Goal: Book appointment/travel/reservation

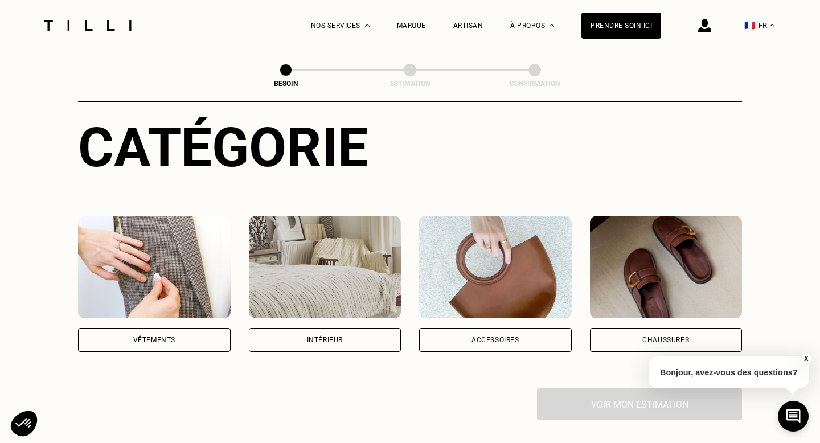
scroll to position [113, 0]
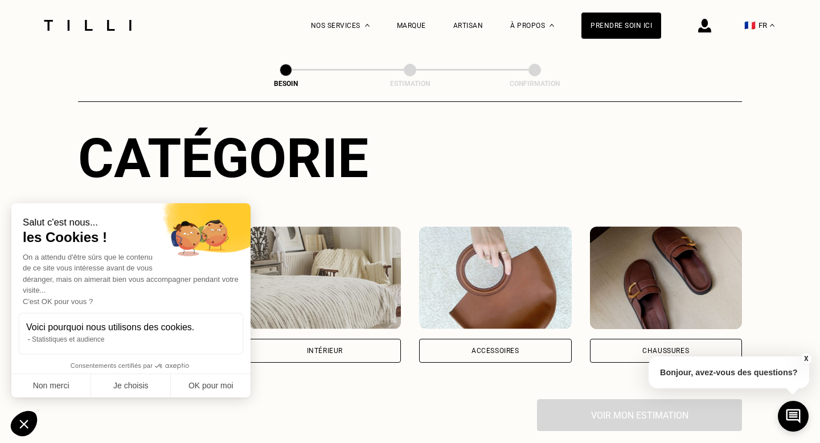
click at [341, 256] on img at bounding box center [325, 278] width 153 height 103
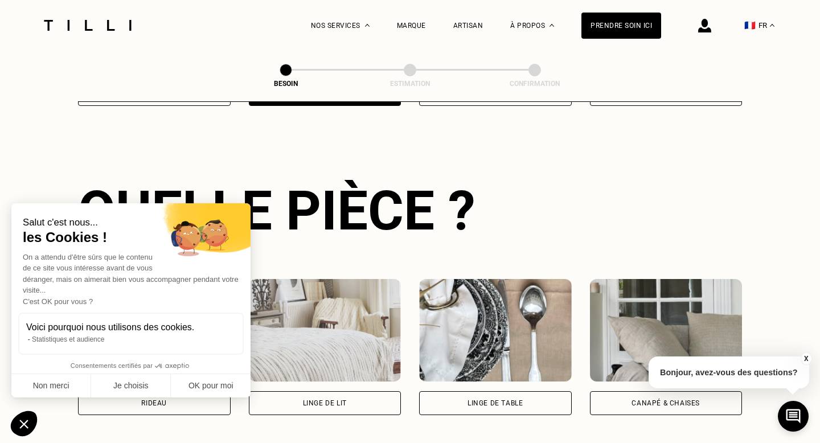
scroll to position [371, 0]
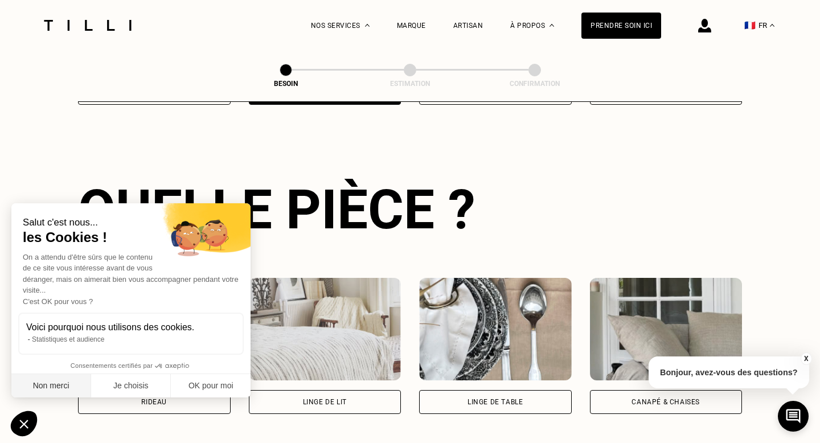
click at [52, 382] on button "Non merci" at bounding box center [51, 386] width 80 height 24
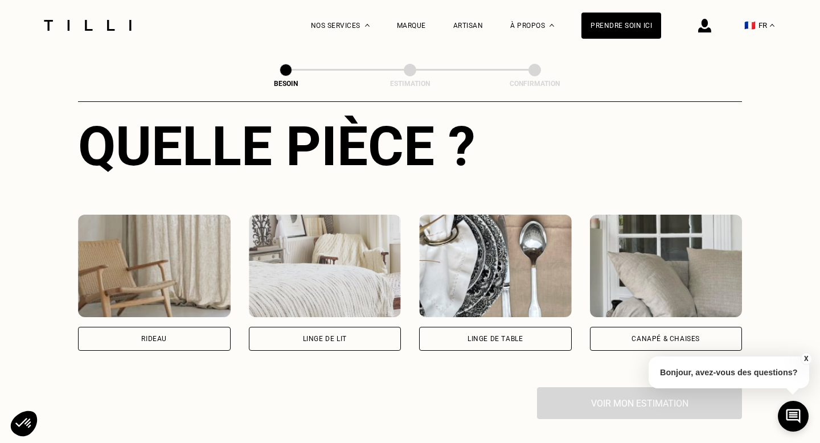
scroll to position [435, 0]
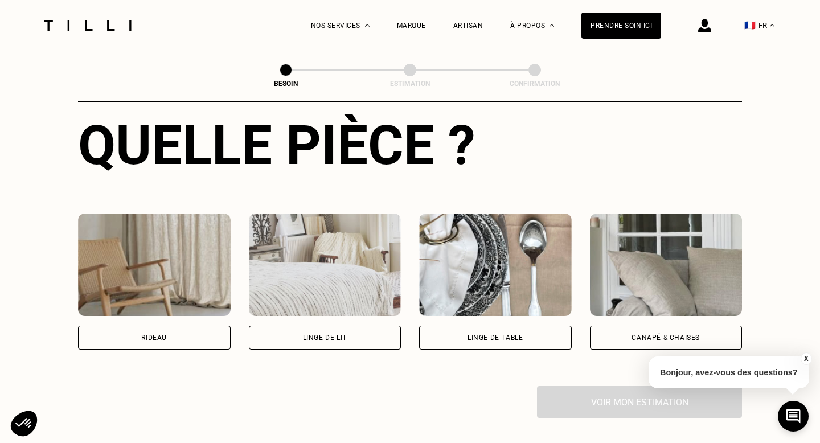
click at [195, 330] on div "Rideau" at bounding box center [154, 338] width 153 height 24
select select "FR"
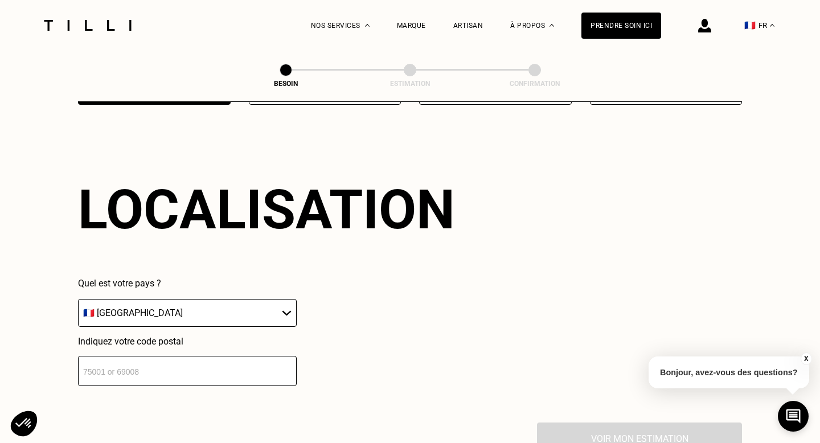
scroll to position [680, 0]
click at [167, 361] on input "number" at bounding box center [187, 371] width 219 height 30
type input "75016"
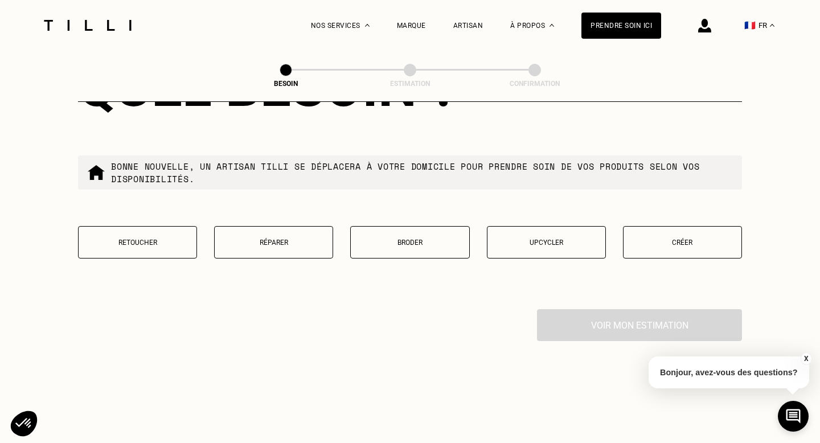
scroll to position [1084, 0]
click at [138, 238] on p "Retoucher" at bounding box center [137, 242] width 107 height 8
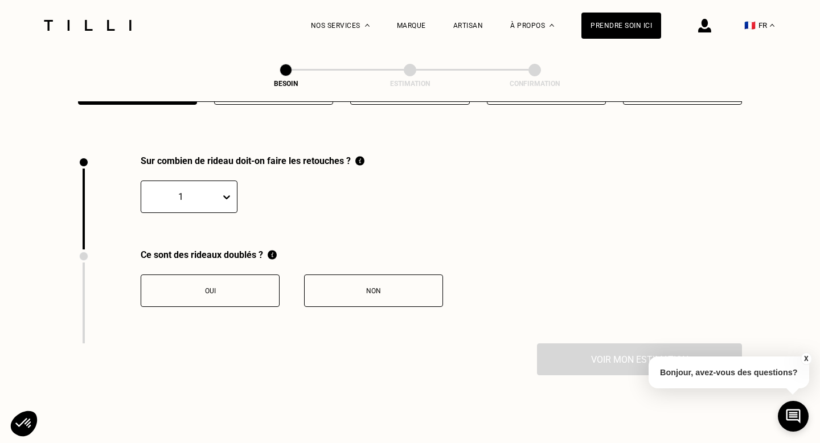
scroll to position [1253, 0]
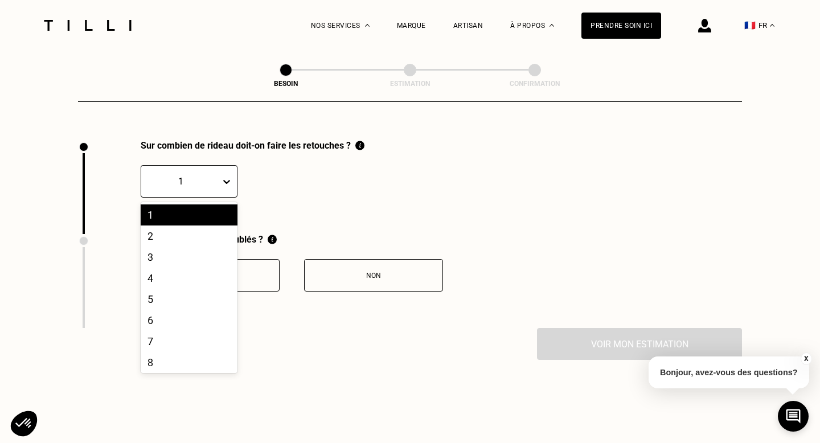
click at [226, 176] on icon at bounding box center [226, 181] width 11 height 11
click at [182, 226] on div "2" at bounding box center [189, 236] width 97 height 21
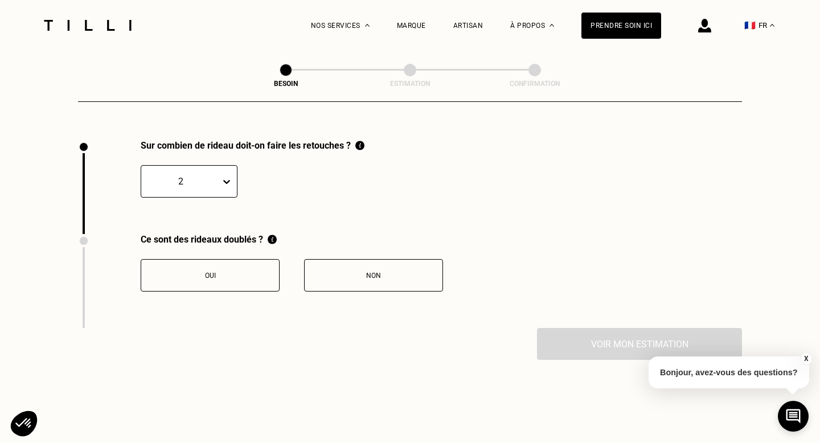
click at [363, 272] on div "Non" at bounding box center [373, 276] width 126 height 8
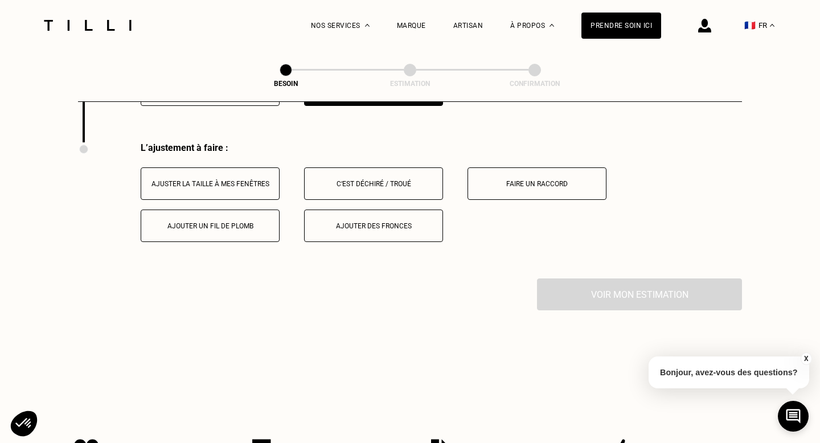
scroll to position [1441, 0]
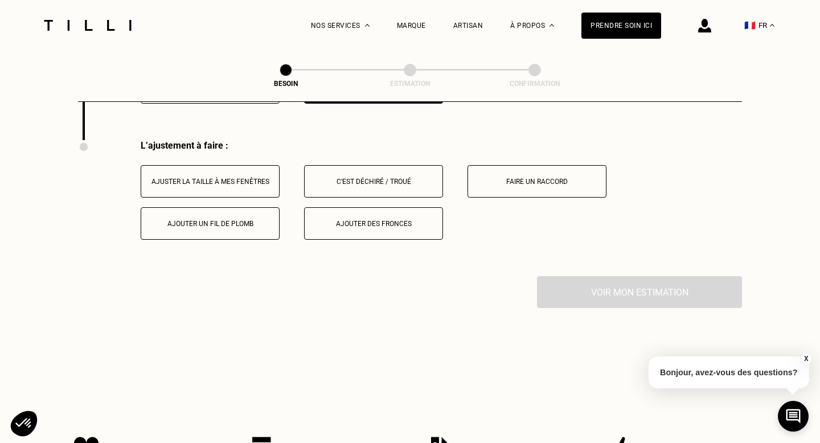
click at [255, 178] on div "Ajuster la taille à mes fenêtres" at bounding box center [210, 182] width 126 height 8
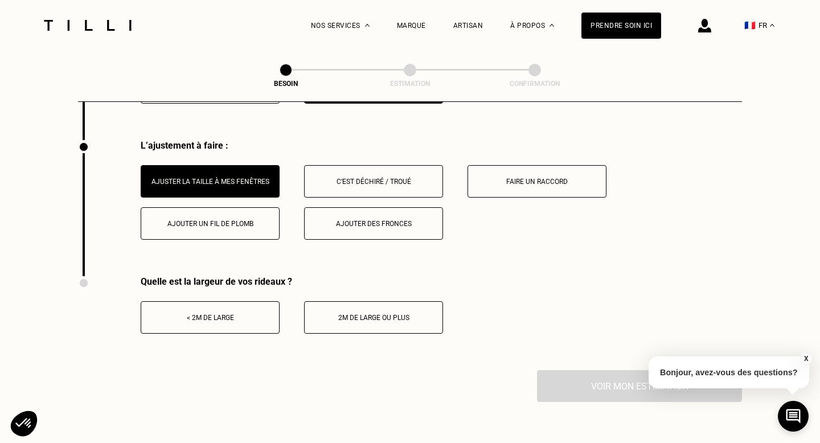
click at [252, 314] on div "< 2m de large" at bounding box center [210, 318] width 126 height 8
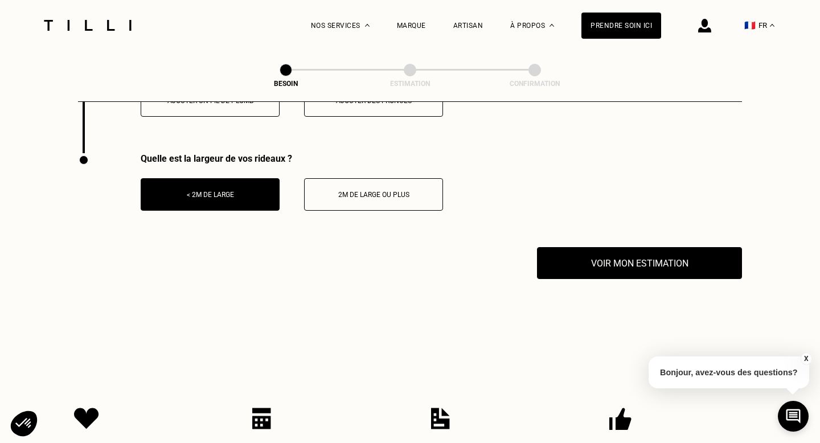
scroll to position [1571, 0]
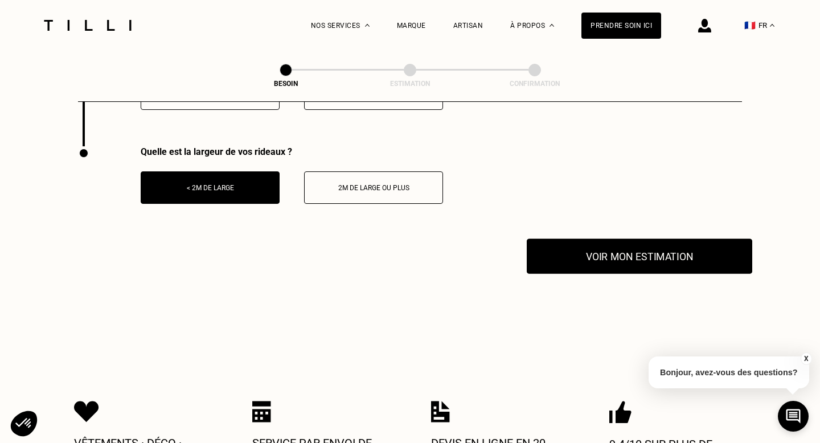
click at [603, 239] on button "Voir mon estimation" at bounding box center [640, 256] width 226 height 35
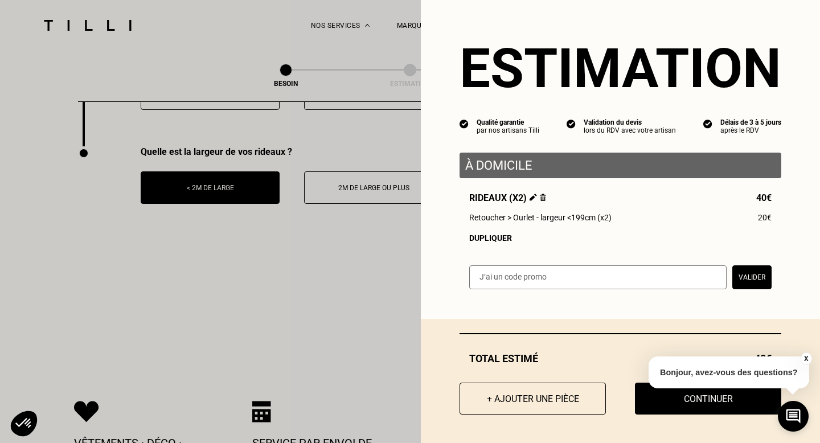
click at [752, 273] on button "Valider" at bounding box center [751, 277] width 39 height 24
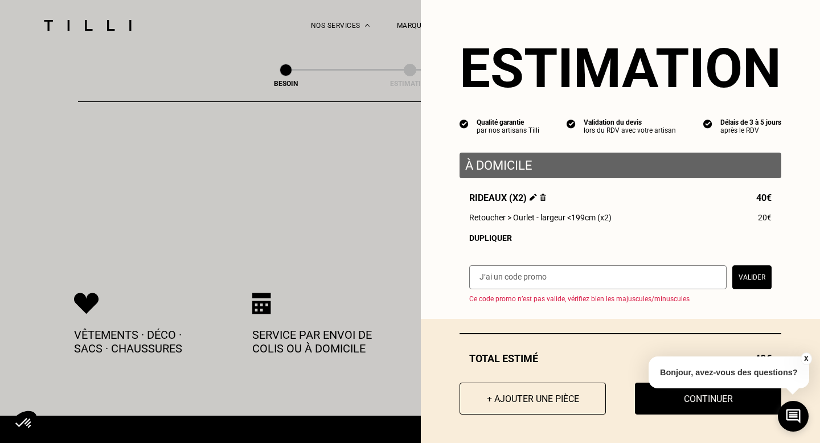
scroll to position [1681, 0]
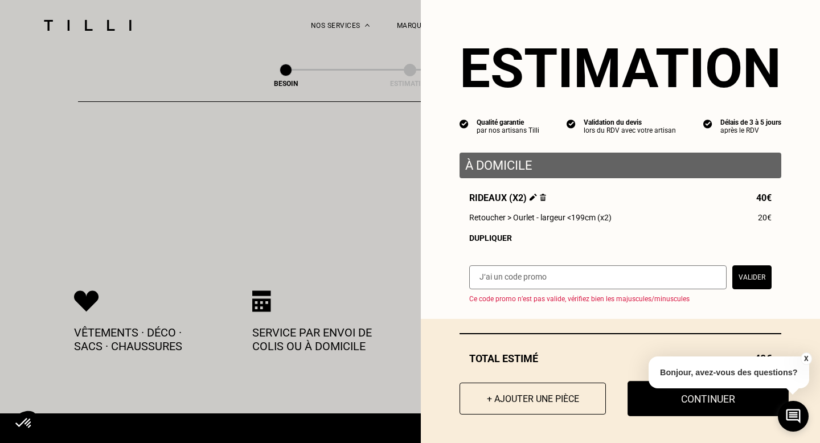
click at [670, 408] on button "Continuer" at bounding box center [708, 398] width 161 height 35
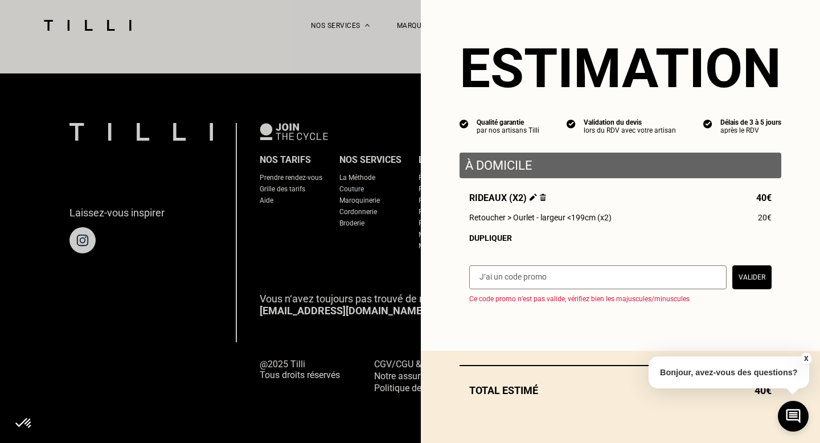
scroll to position [708, 0]
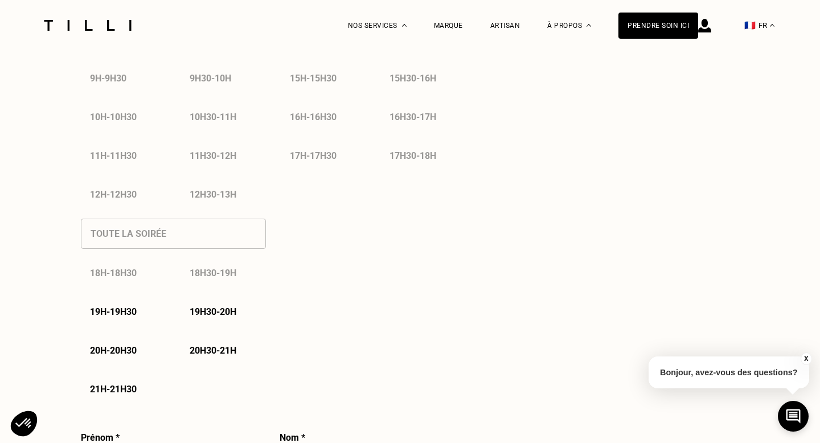
select select "FR"
